Goal: Task Accomplishment & Management: Use online tool/utility

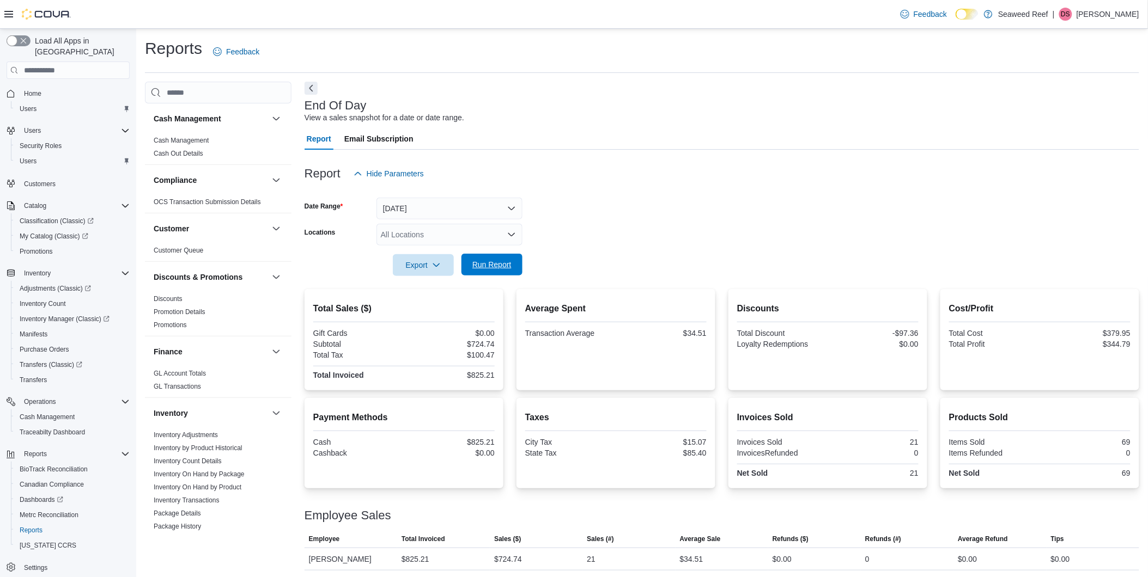
click at [493, 267] on span "Run Report" at bounding box center [491, 264] width 39 height 11
